Goal: Task Accomplishment & Management: Use online tool/utility

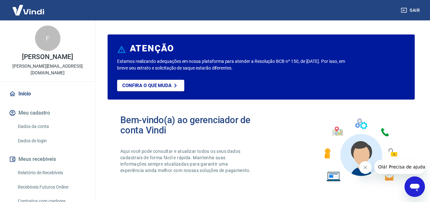
click at [42, 172] on link "Relatório de Recebíveis" at bounding box center [51, 172] width 72 height 13
